Goal: Task Accomplishment & Management: Use online tool/utility

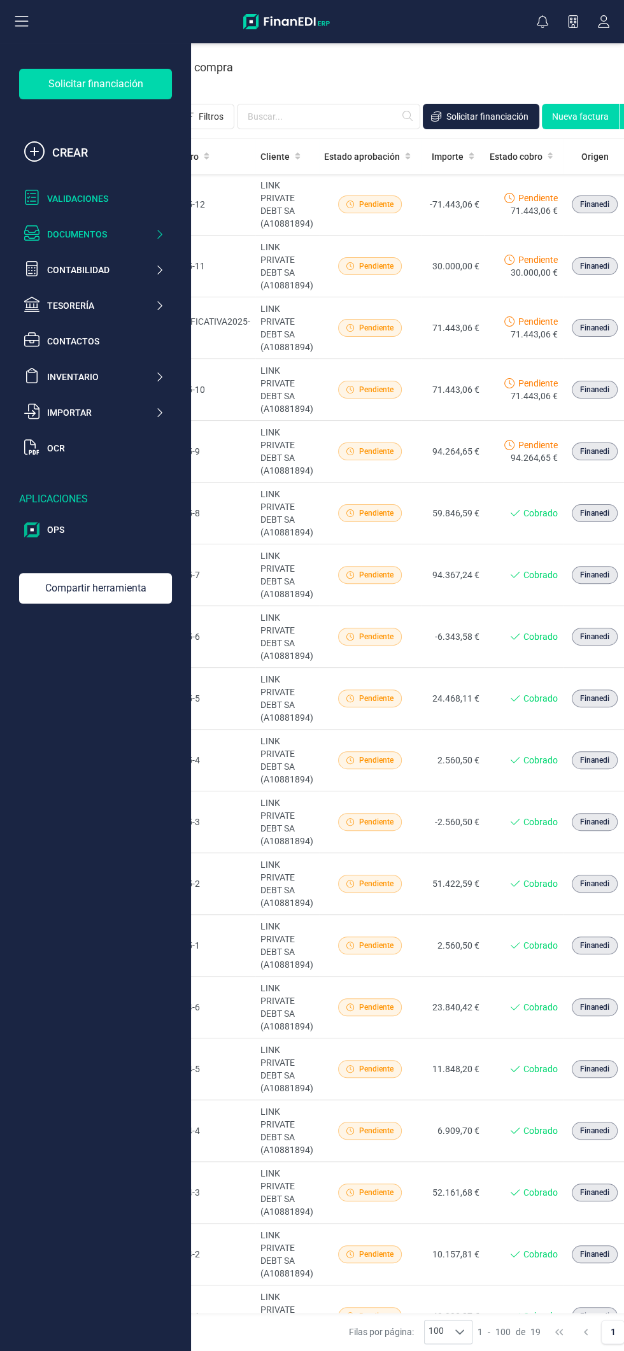
click at [110, 197] on div "Validaciones" at bounding box center [105, 198] width 117 height 13
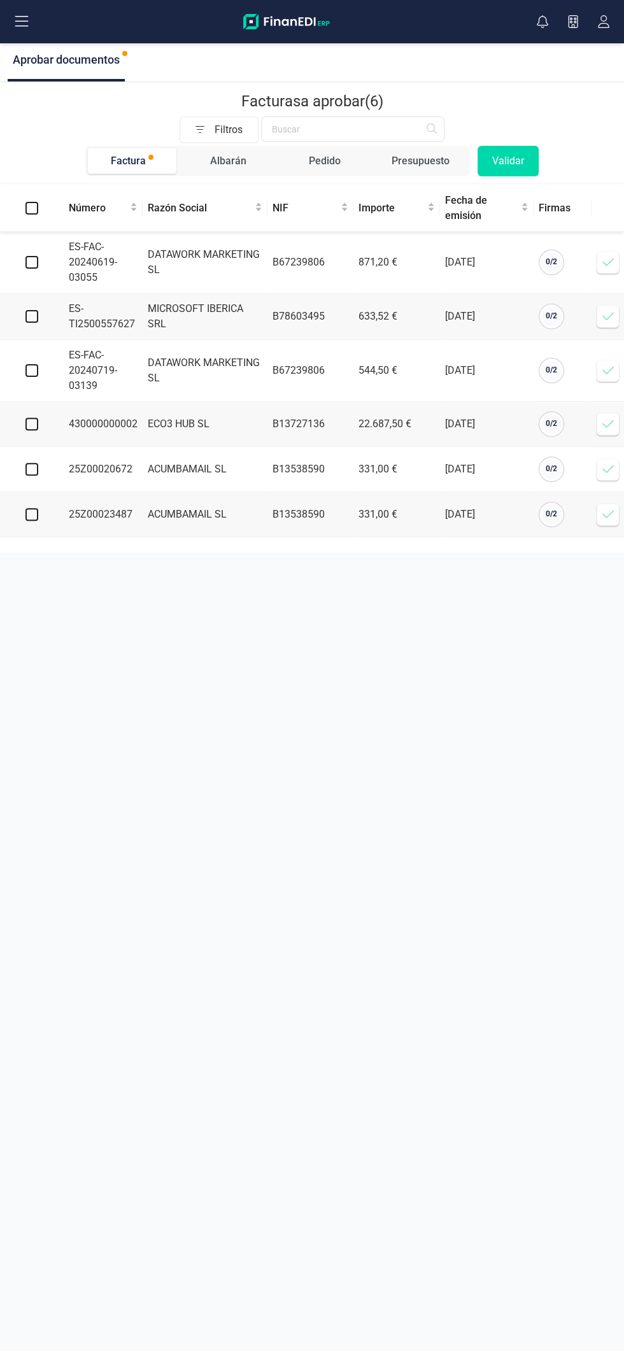
click at [602, 473] on icon at bounding box center [608, 469] width 13 height 13
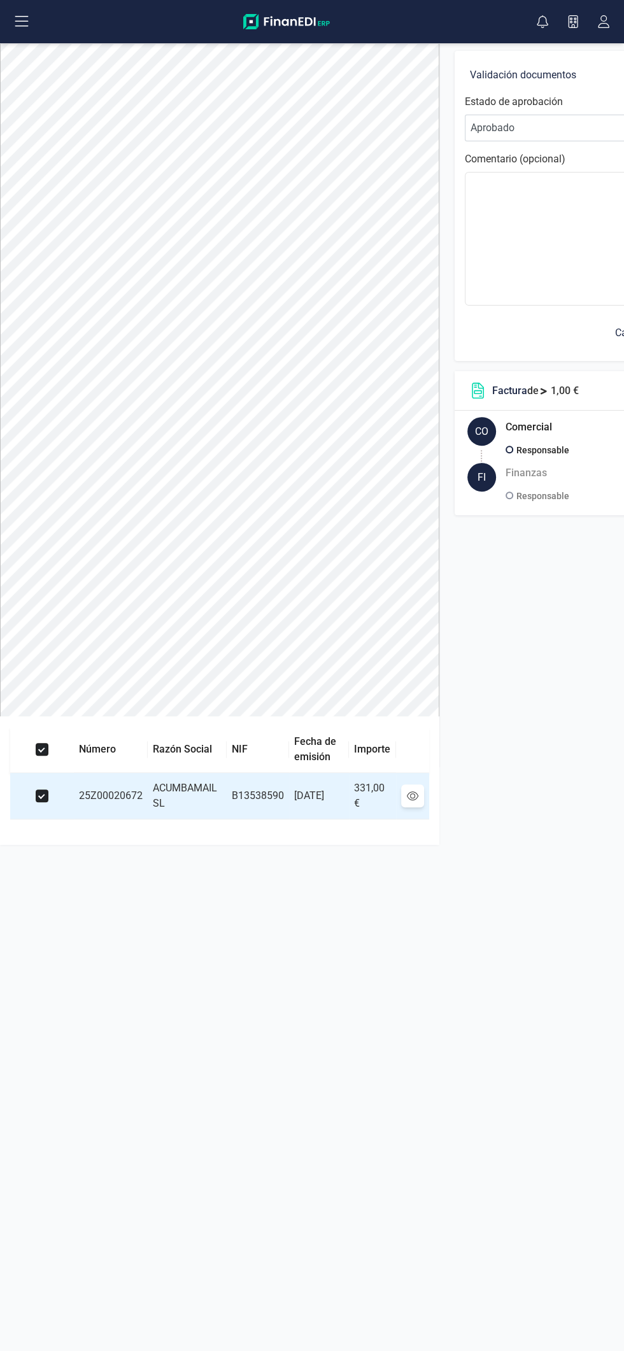
scroll to position [0, 141]
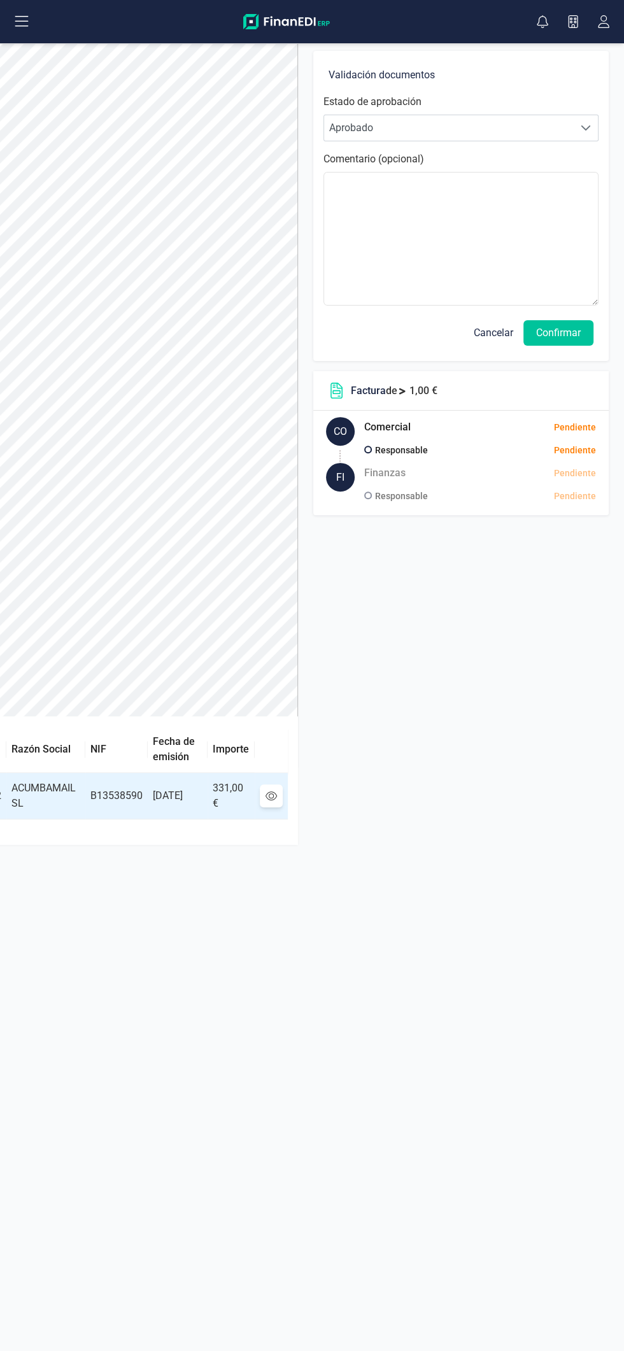
click at [576, 327] on button "Confirmar" at bounding box center [558, 332] width 70 height 25
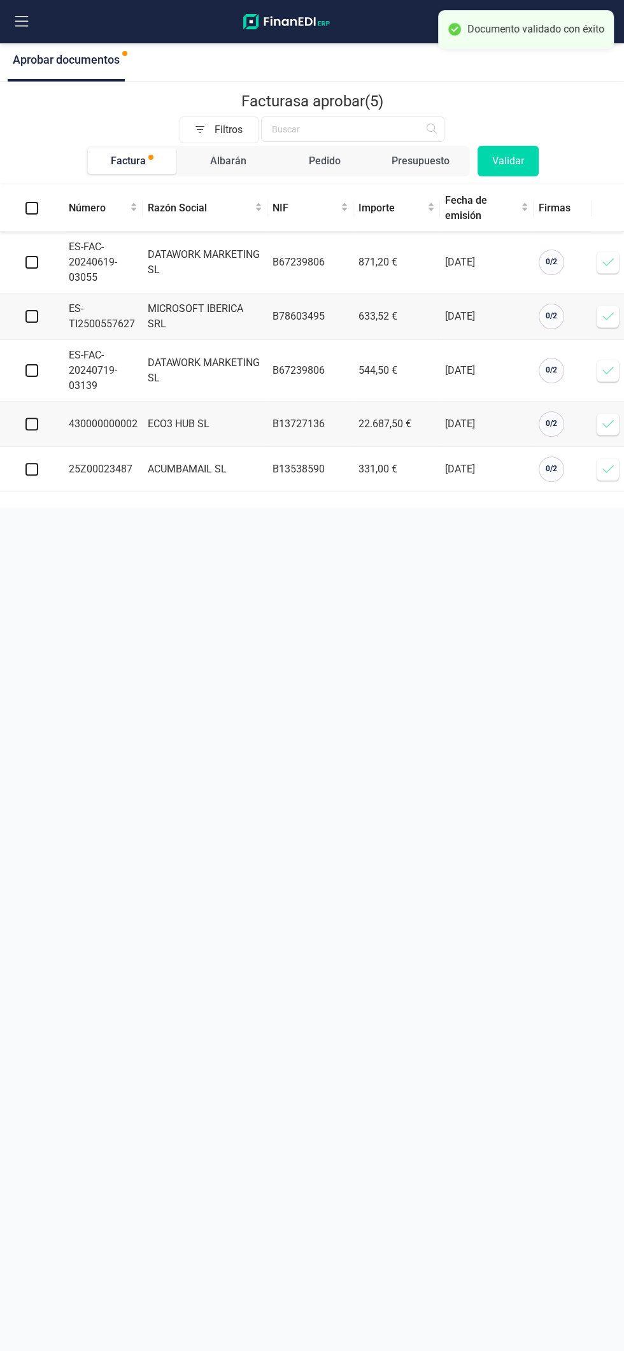
click at [602, 471] on icon at bounding box center [608, 469] width 13 height 13
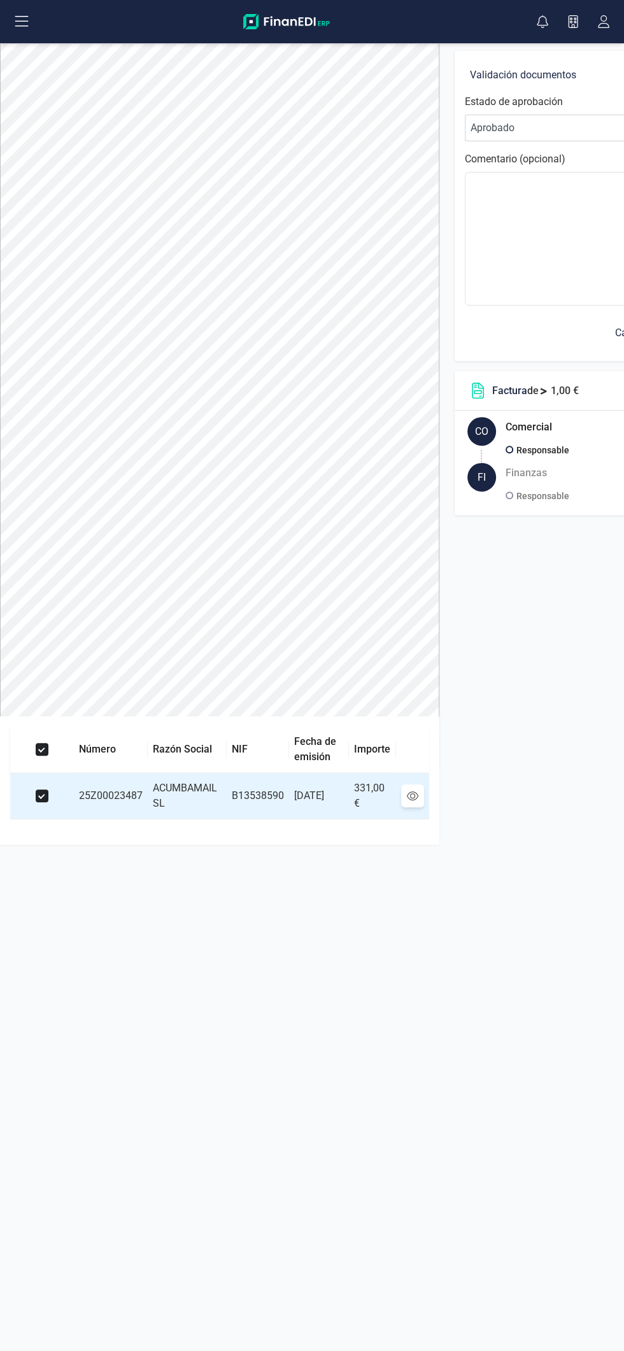
scroll to position [0, 141]
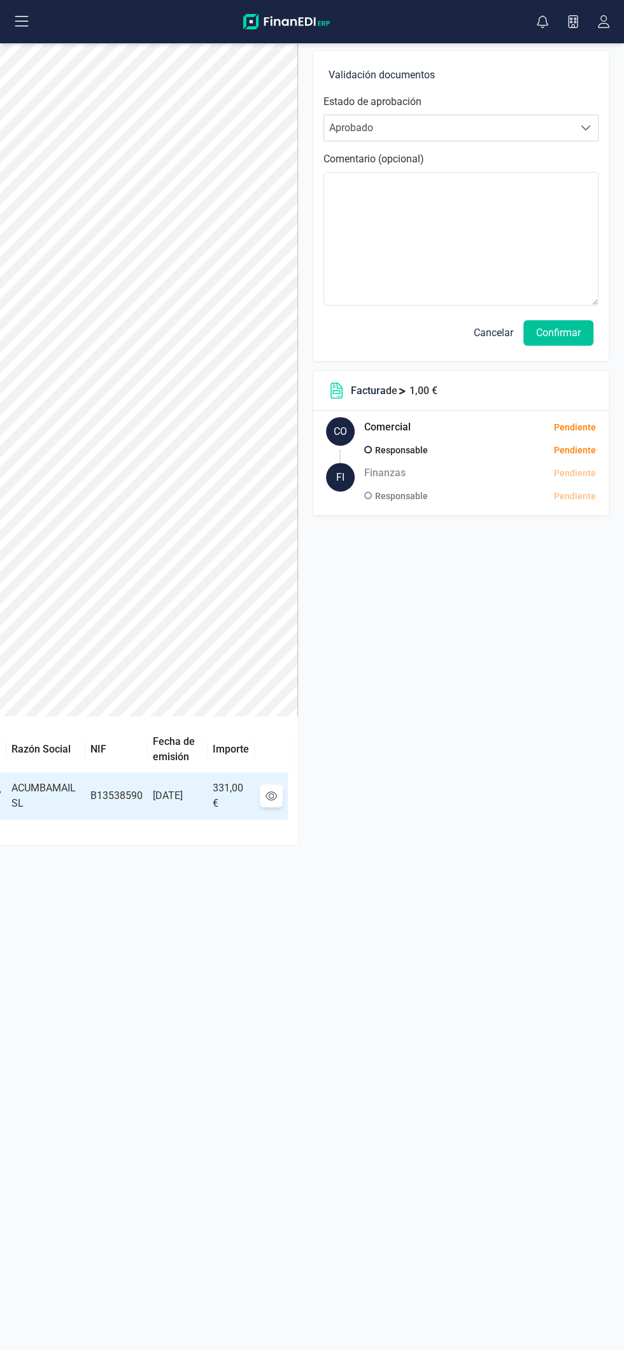
click at [573, 335] on button "Confirmar" at bounding box center [558, 332] width 70 height 25
click at [568, 332] on button "Confirmar" at bounding box center [558, 332] width 70 height 25
